Goal: Task Accomplishment & Management: Manage account settings

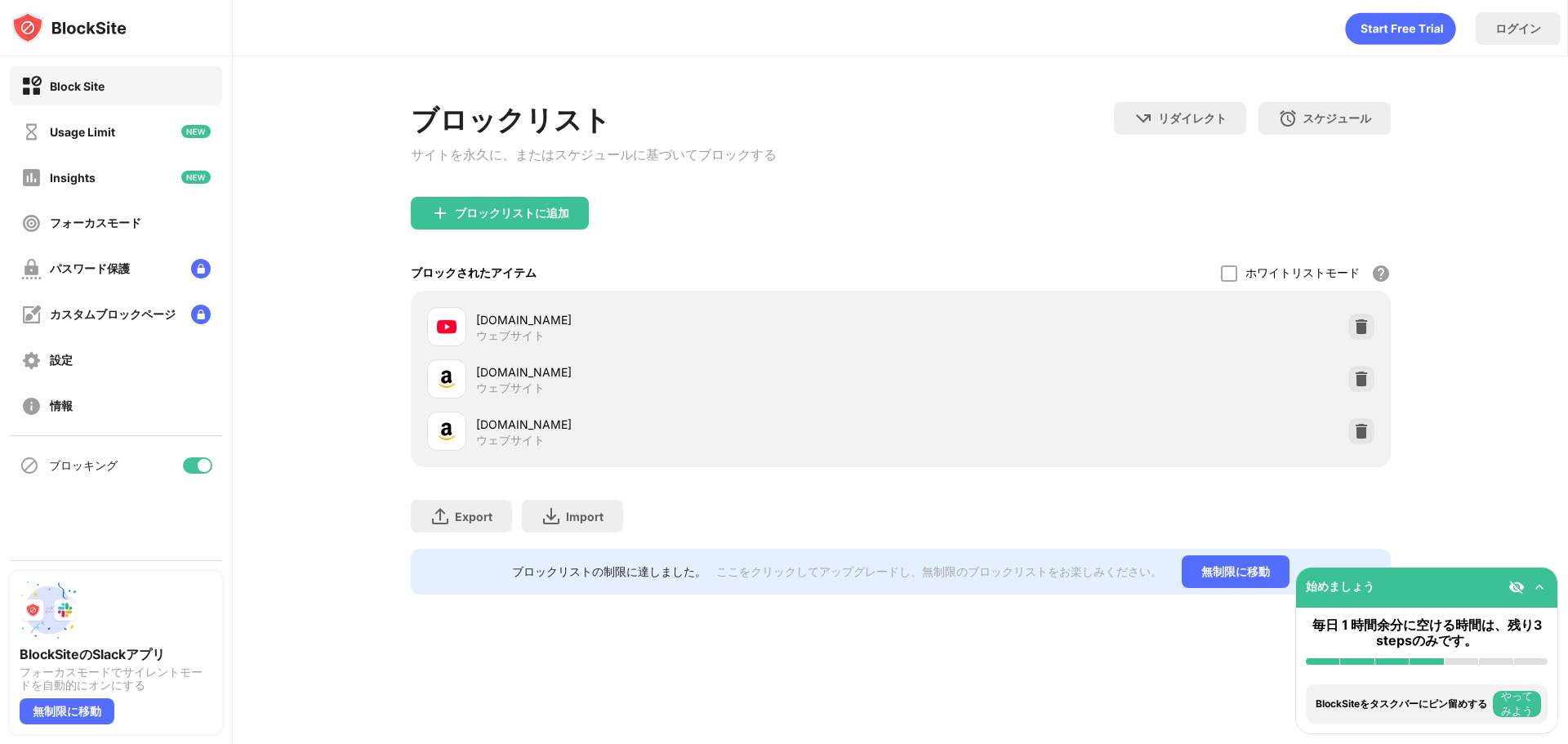
click at [190, 467] on div at bounding box center [198, 466] width 30 height 17
